Goal: Task Accomplishment & Management: Manage account settings

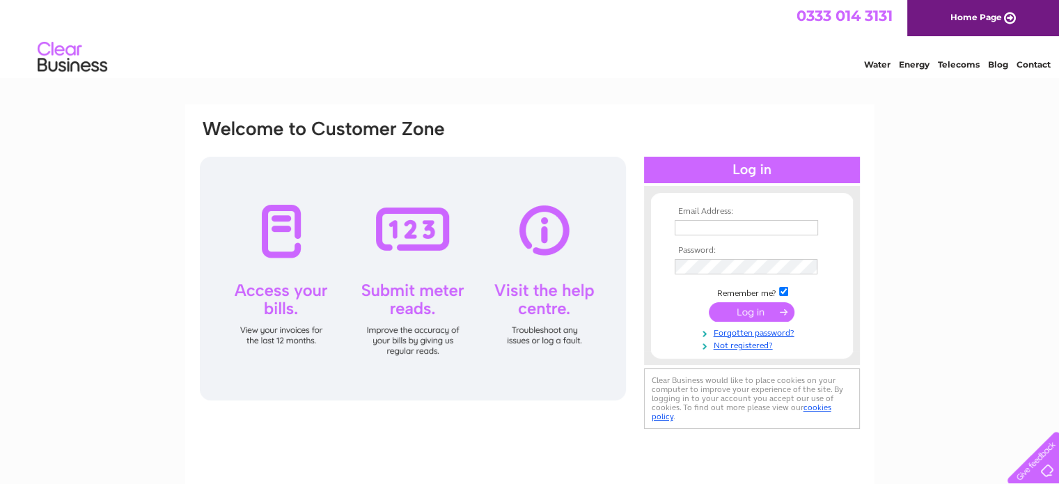
type input "jane.baillie@bipsolutions.com"
click at [739, 306] on input "submit" at bounding box center [752, 312] width 86 height 20
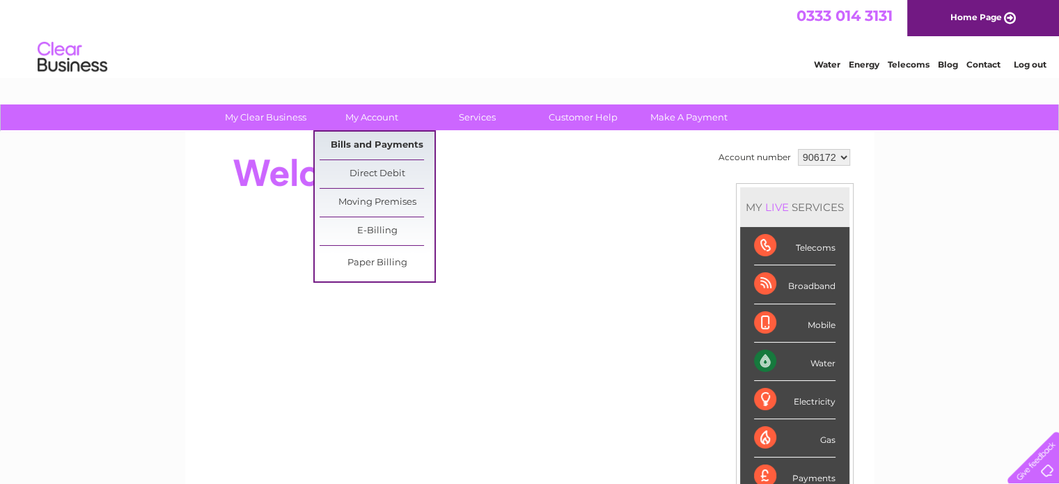
click at [379, 143] on link "Bills and Payments" at bounding box center [377, 146] width 115 height 28
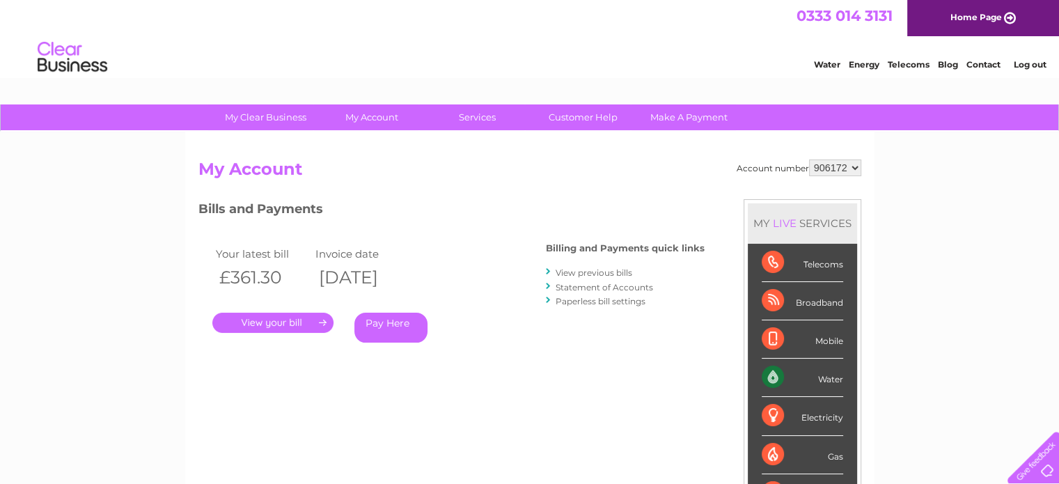
click at [262, 323] on link "." at bounding box center [272, 323] width 121 height 20
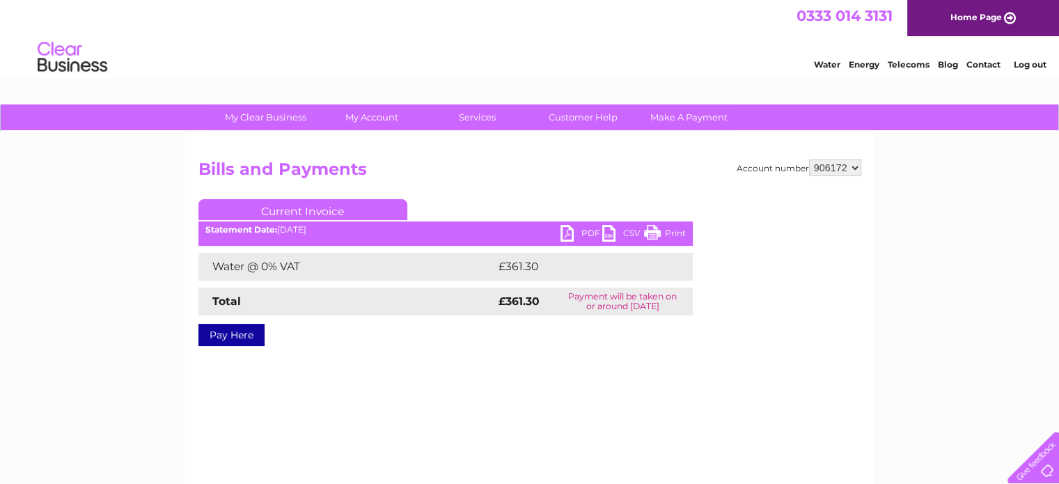
click at [591, 225] on ul "Current Invoice" at bounding box center [446, 212] width 495 height 26
click at [583, 235] on link "PDF" at bounding box center [582, 235] width 42 height 20
